Goal: Information Seeking & Learning: Learn about a topic

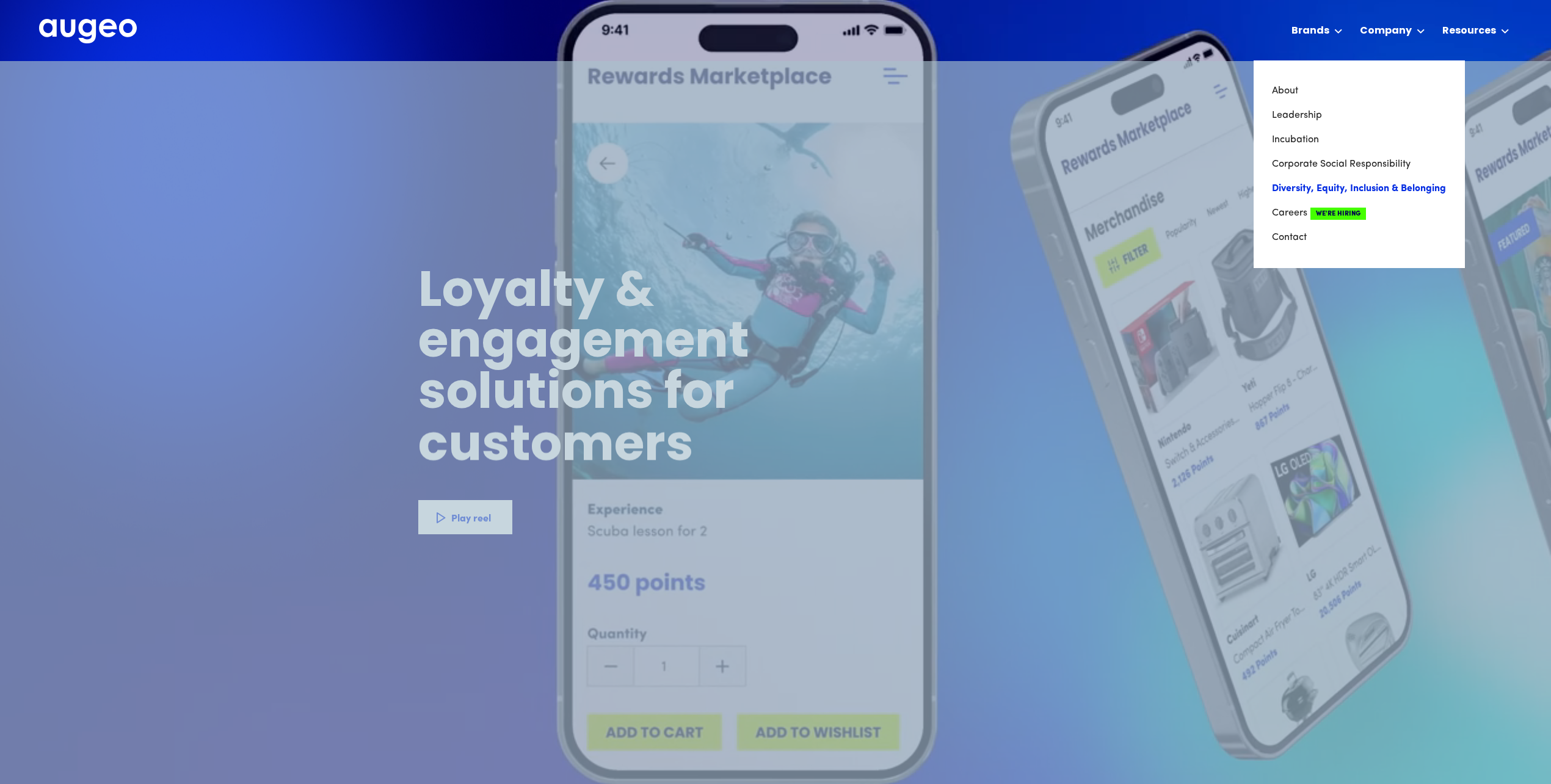
click at [1359, 193] on link "Diversity, Equity, Inclusion & Belonging" at bounding box center [1359, 188] width 175 height 25
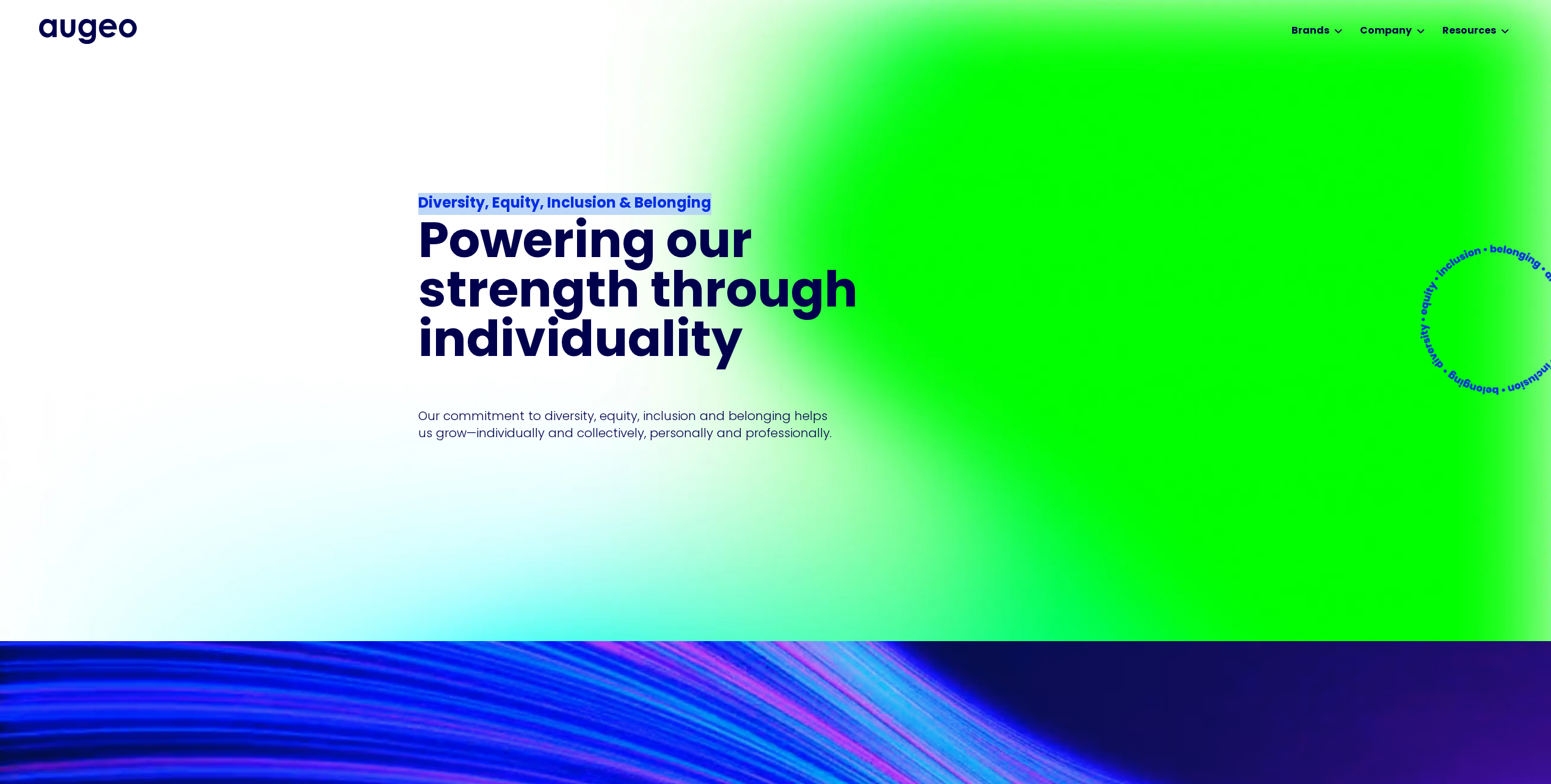
drag, startPoint x: 421, startPoint y: 195, endPoint x: 734, endPoint y: 188, distance: 313.1
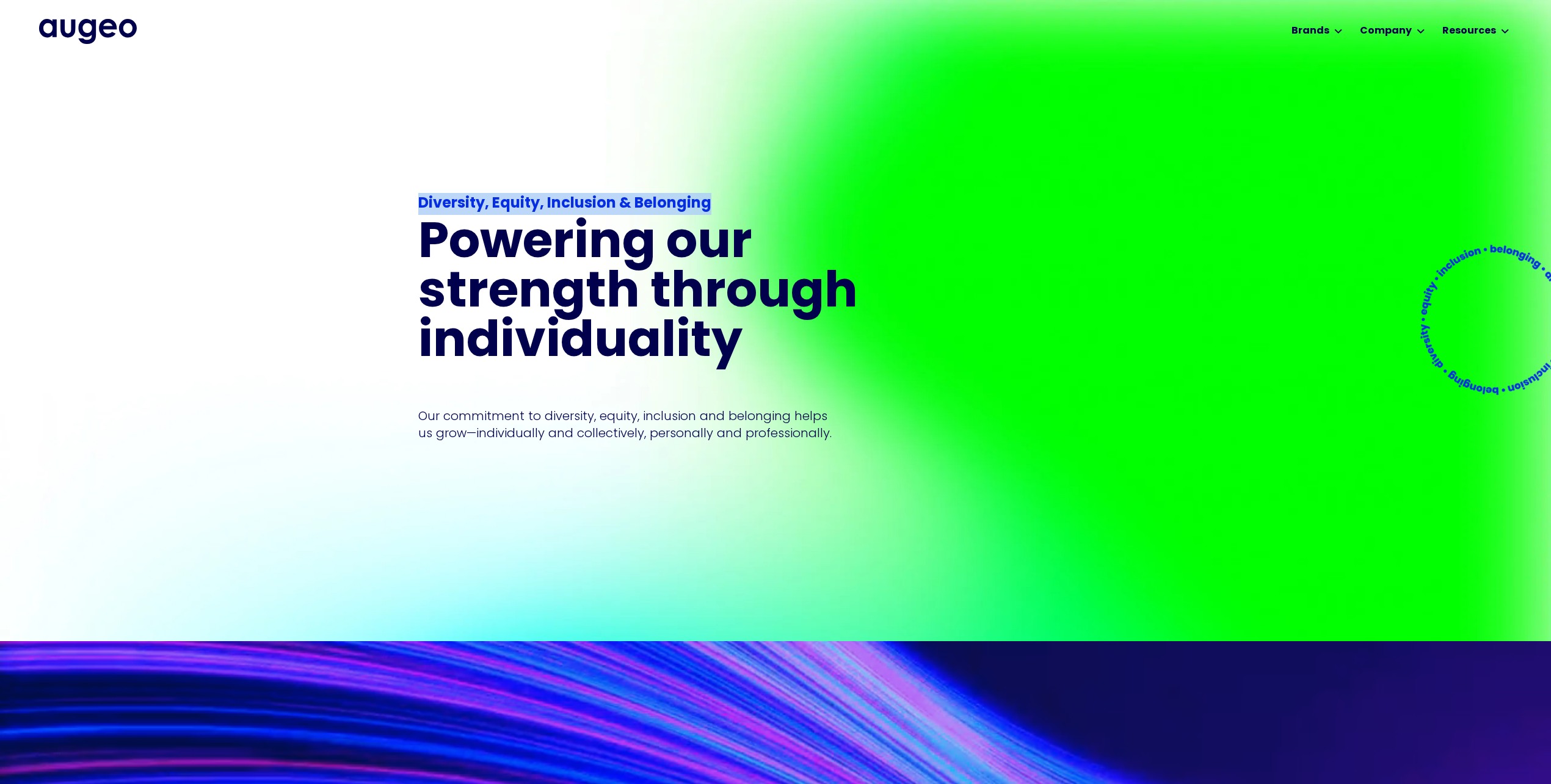
click at [742, 191] on div "Diversity, Equity, Inclusion & Belonging Powering our strength through individu…" at bounding box center [682, 350] width 528 height 395
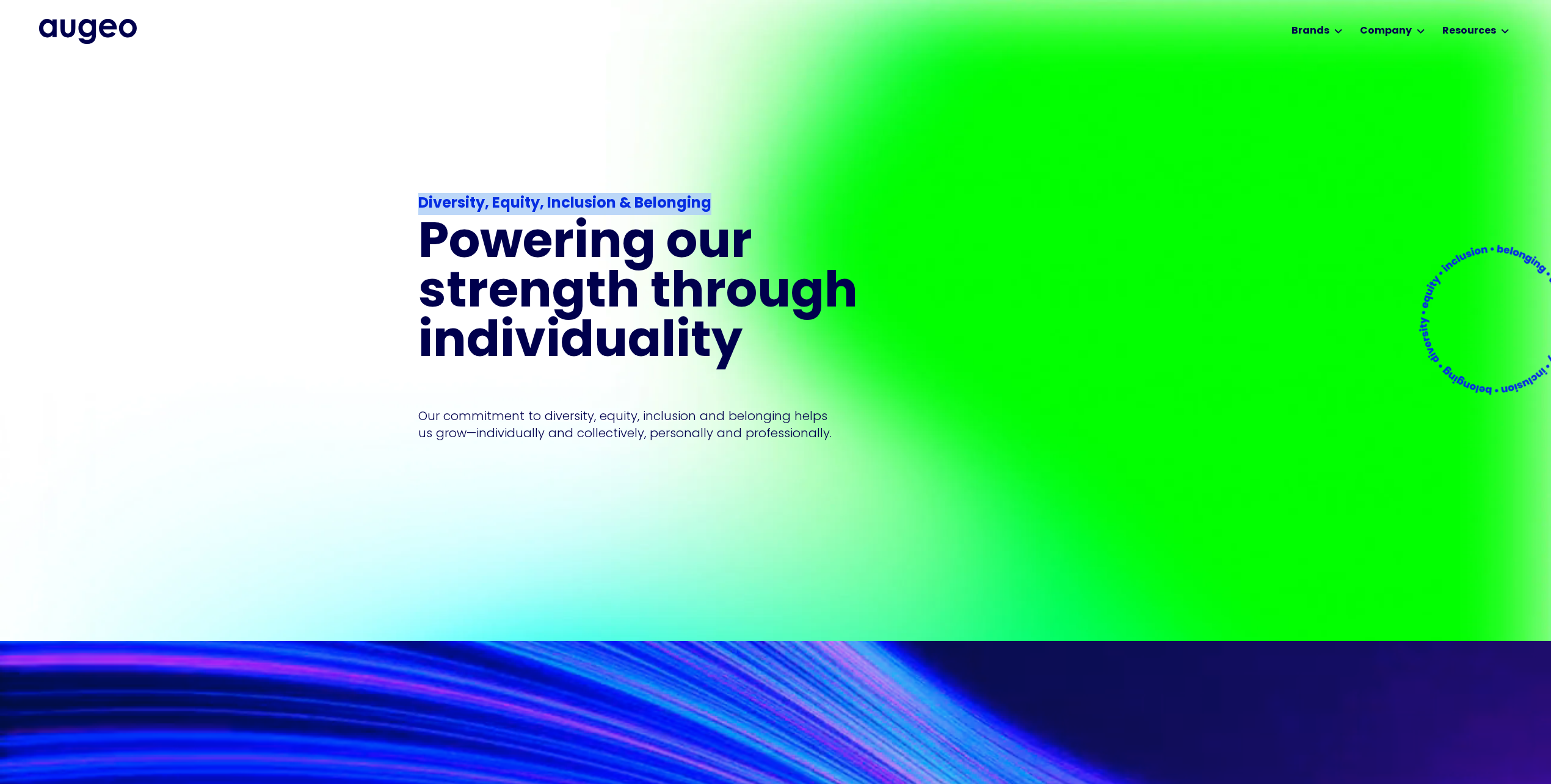
copy strong "Diversity, Equity, Inclusion & Belonging"
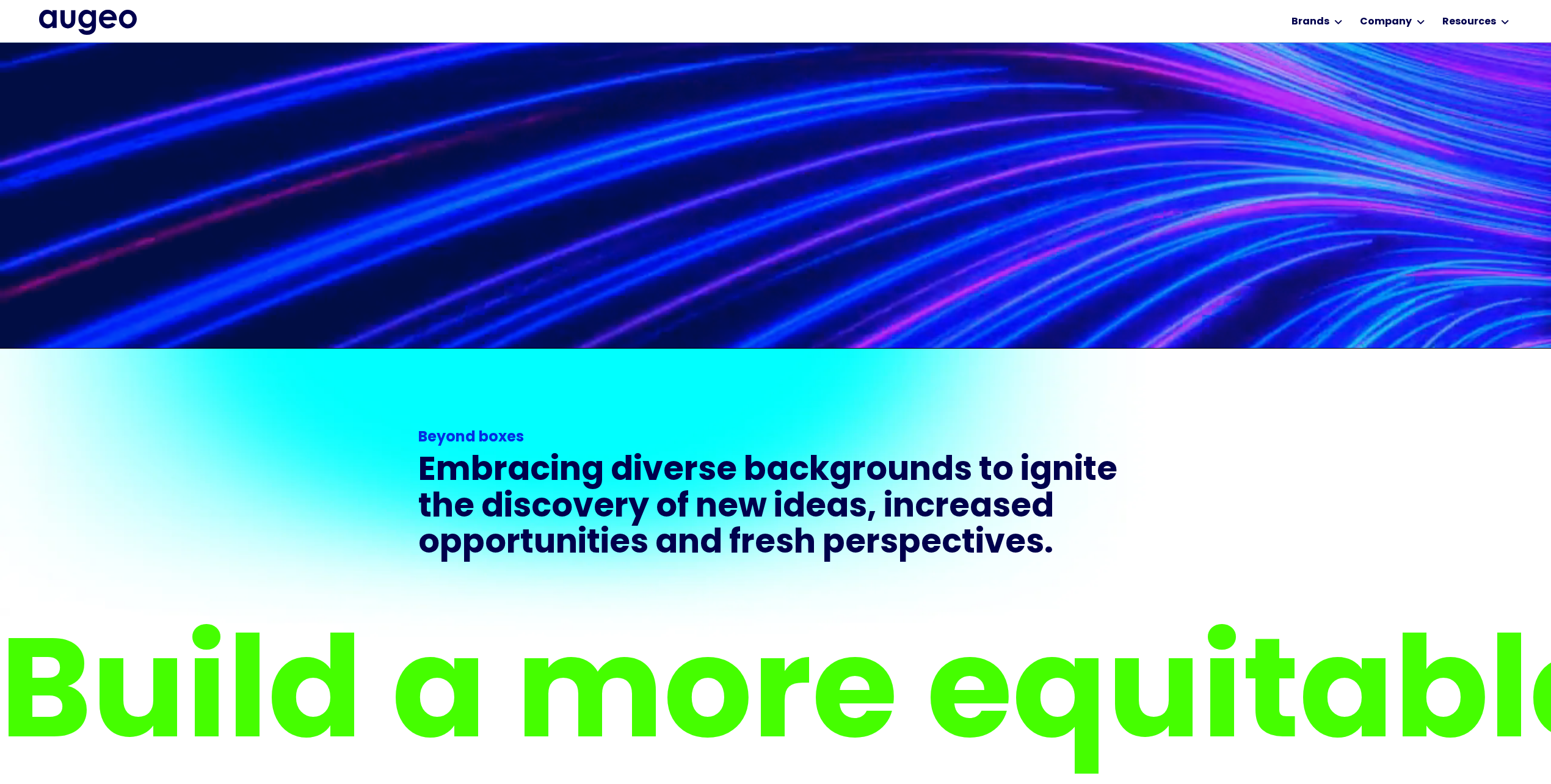
scroll to position [1049, 0]
